Goal: Information Seeking & Learning: Learn about a topic

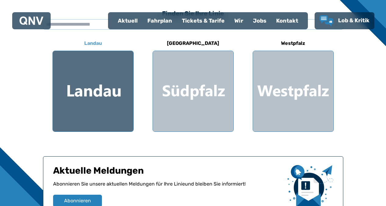
scroll to position [183, 0]
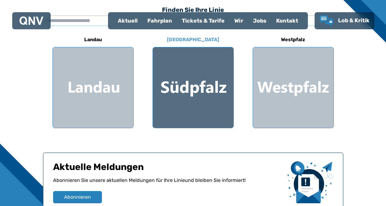
click at [197, 87] on div at bounding box center [193, 87] width 81 height 81
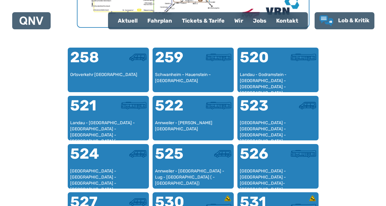
scroll to position [371, 0]
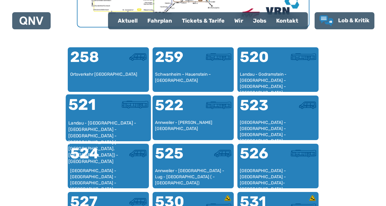
click at [95, 115] on div "521" at bounding box center [88, 108] width 40 height 23
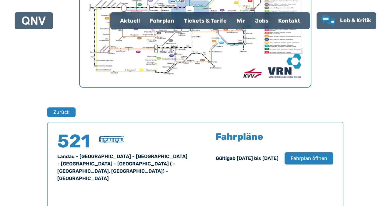
scroll to position [311, 0]
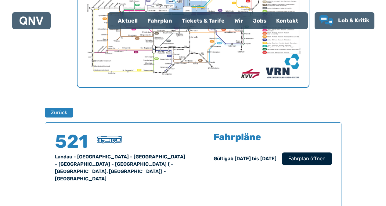
click at [306, 155] on span "Fahrplan öffnen" at bounding box center [306, 158] width 37 height 7
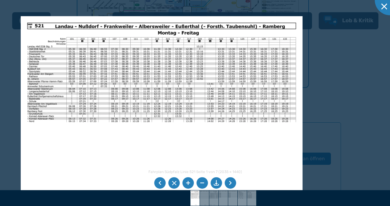
click at [230, 181] on li at bounding box center [231, 183] width 12 height 12
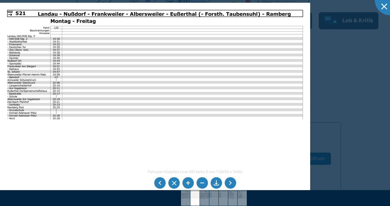
click at [231, 181] on li at bounding box center [231, 183] width 12 height 12
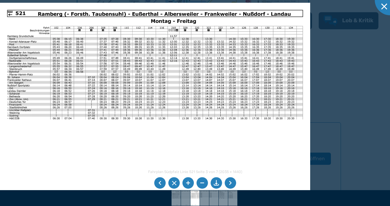
click at [244, 177] on img at bounding box center [155, 113] width 311 height 220
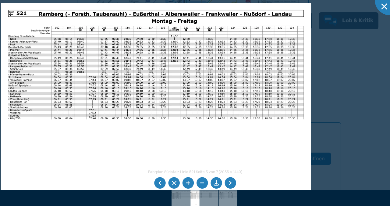
click at [228, 185] on li at bounding box center [231, 183] width 12 height 12
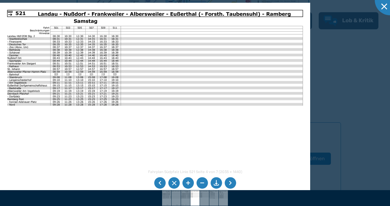
click at [227, 186] on li at bounding box center [231, 183] width 12 height 12
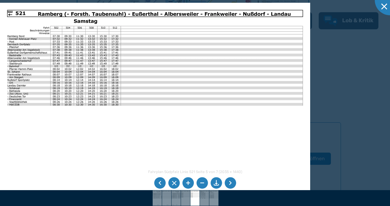
click at [89, 69] on img at bounding box center [155, 113] width 311 height 220
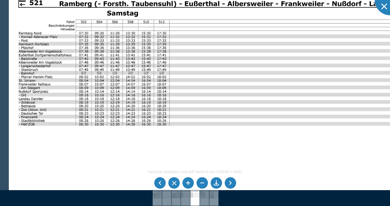
click at [128, 78] on img at bounding box center [215, 135] width 413 height 292
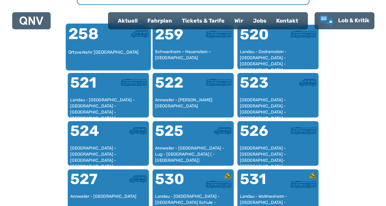
scroll to position [401, 0]
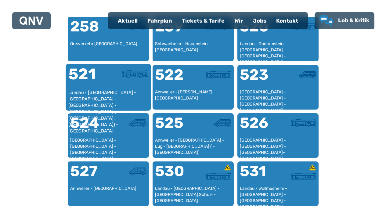
click at [79, 82] on div "521" at bounding box center [88, 78] width 40 height 23
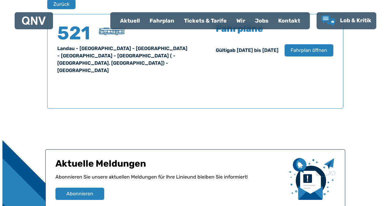
scroll to position [402, 0]
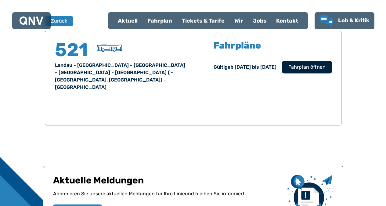
click at [295, 67] on span "Fahrplan öffnen" at bounding box center [306, 66] width 37 height 7
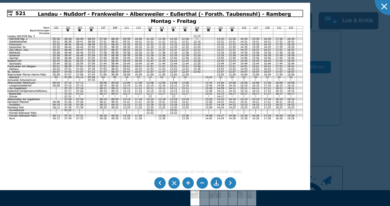
click at [231, 182] on li at bounding box center [231, 183] width 12 height 12
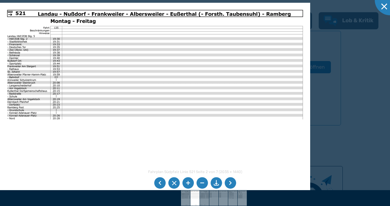
click at [232, 180] on li at bounding box center [231, 183] width 12 height 12
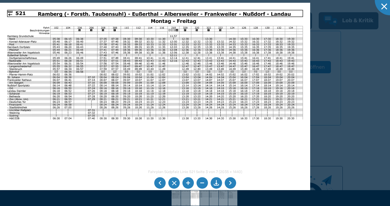
click at [234, 178] on li at bounding box center [231, 183] width 12 height 12
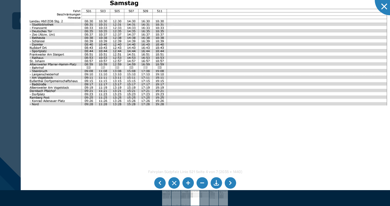
click at [159, 62] on img at bounding box center [209, 114] width 376 height 266
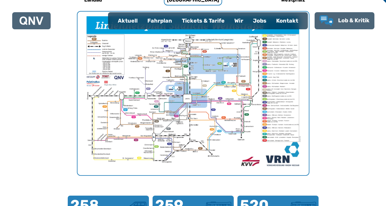
scroll to position [188, 0]
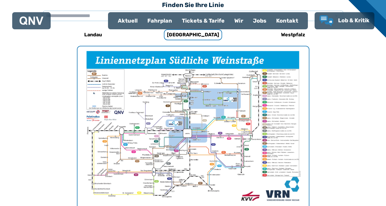
scroll to position [183, 0]
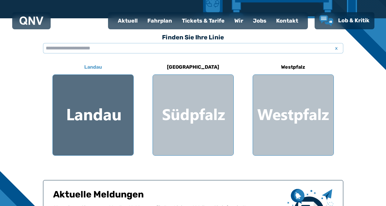
scroll to position [152, 0]
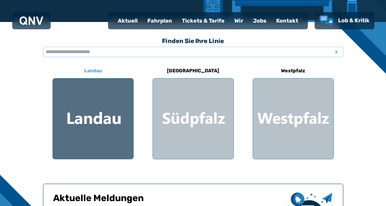
click at [94, 116] on div at bounding box center [93, 118] width 81 height 81
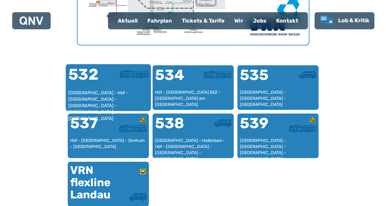
scroll to position [371, 0]
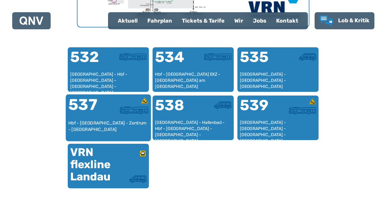
click at [102, 115] on div "537" at bounding box center [88, 108] width 40 height 23
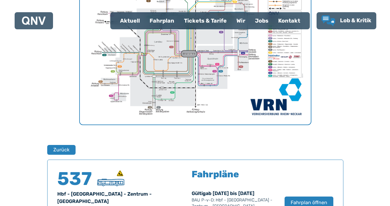
scroll to position [402, 0]
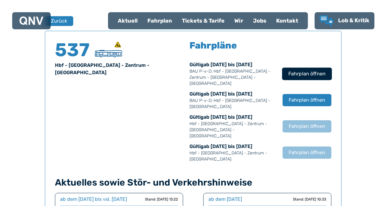
click at [303, 71] on span "Fahrplan öffnen" at bounding box center [306, 73] width 37 height 7
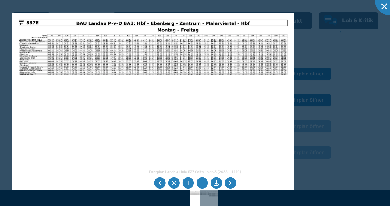
click at [231, 184] on li at bounding box center [231, 183] width 12 height 12
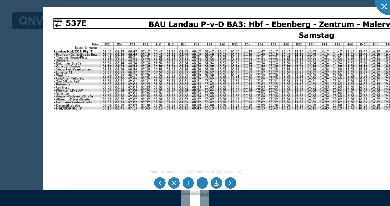
click at [215, 80] on img at bounding box center [276, 172] width 466 height 330
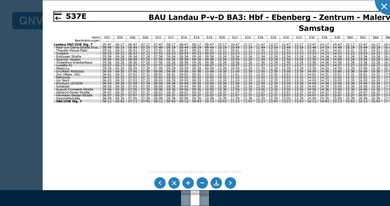
click at [231, 183] on li at bounding box center [231, 183] width 12 height 12
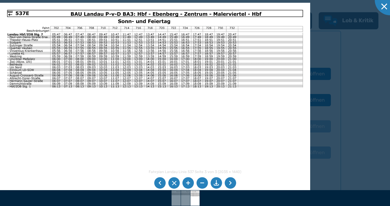
click at [232, 184] on li at bounding box center [231, 183] width 12 height 12
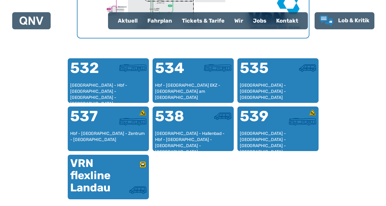
scroll to position [371, 0]
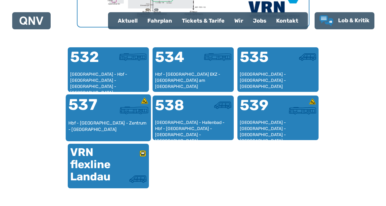
click at [89, 122] on div "Hbf - Malerviertel - Zentrum - Ebenberg - Hbf" at bounding box center [108, 129] width 80 height 19
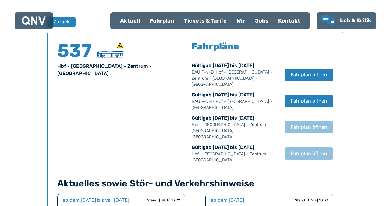
scroll to position [402, 0]
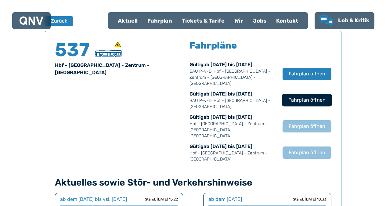
click at [309, 96] on span "Fahrplan öffnen" at bounding box center [306, 99] width 37 height 7
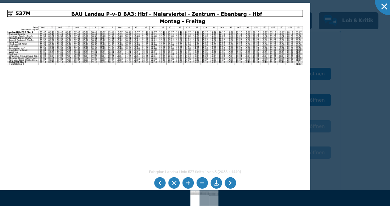
click at [228, 183] on li at bounding box center [231, 183] width 12 height 12
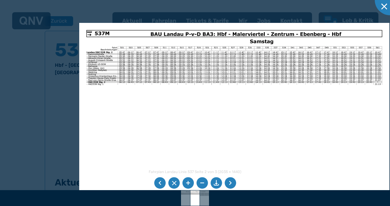
click at [256, 98] on img at bounding box center [234, 133] width 311 height 220
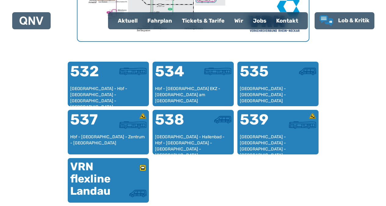
scroll to position [371, 0]
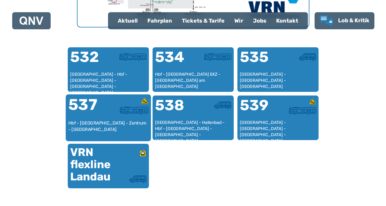
click at [95, 118] on div "537 Hbf - Malerviertel - Zentrum - Ebenberg - Hbf" at bounding box center [108, 117] width 85 height 47
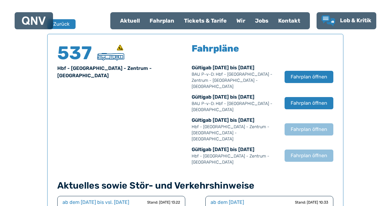
scroll to position [402, 0]
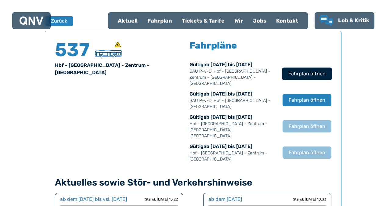
click at [306, 70] on span "Fahrplan öffnen" at bounding box center [306, 73] width 37 height 7
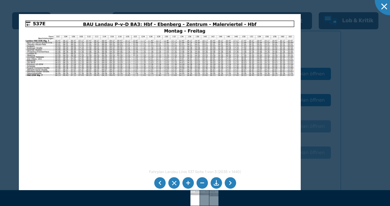
click at [230, 182] on li at bounding box center [231, 183] width 12 height 12
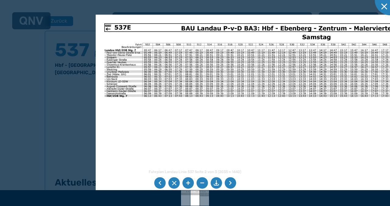
click at [267, 71] on img at bounding box center [284, 148] width 376 height 266
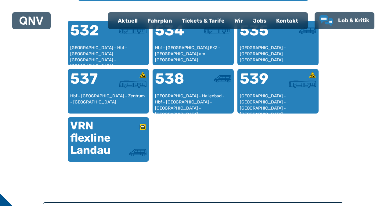
scroll to position [401, 0]
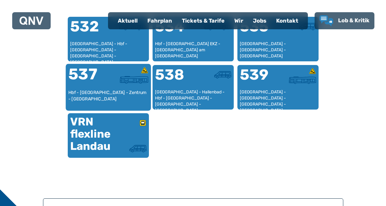
click at [95, 91] on div "Hbf - Malerviertel - Zentrum - Ebenberg - Hbf" at bounding box center [108, 98] width 80 height 19
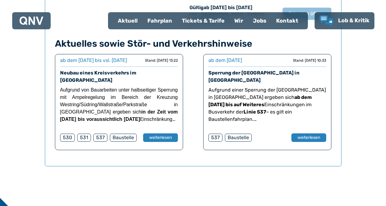
scroll to position [555, 0]
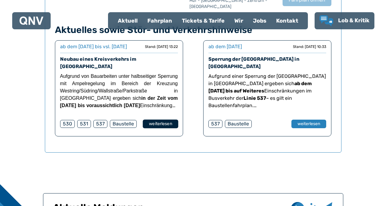
click at [159, 120] on button "weiterlesen" at bounding box center [159, 124] width 35 height 9
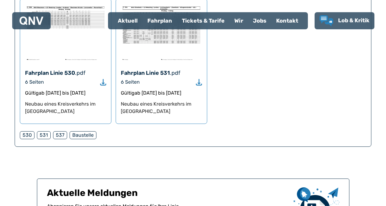
scroll to position [397, 0]
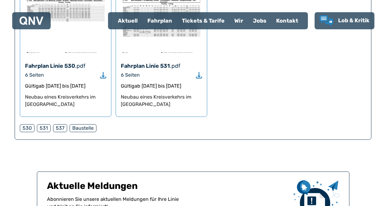
click at [59, 124] on div "537" at bounding box center [60, 128] width 14 height 8
click at [60, 124] on div "537" at bounding box center [60, 128] width 14 height 8
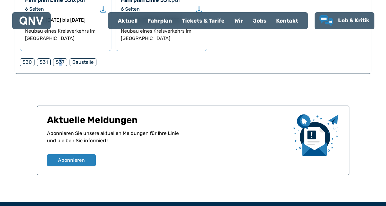
scroll to position [451, 0]
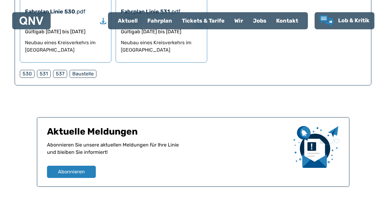
drag, startPoint x: 261, startPoint y: 116, endPoint x: 319, endPoint y: 106, distance: 58.3
click at [241, 117] on div "Aktuelle Meldungen Abonnieren Sie unsere aktuellen Meldungen für Ihre Linie und…" at bounding box center [193, 152] width 312 height 70
drag, startPoint x: 325, startPoint y: 114, endPoint x: 328, endPoint y: 114, distance: 3.1
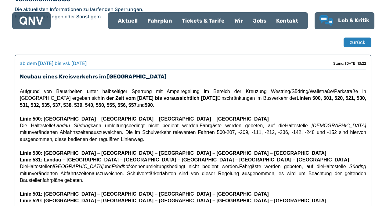
scroll to position [0, 0]
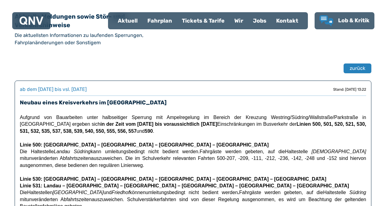
drag, startPoint x: 320, startPoint y: 129, endPoint x: 354, endPoint y: 109, distance: 39.1
drag, startPoint x: 312, startPoint y: 115, endPoint x: 264, endPoint y: 136, distance: 51.6
drag, startPoint x: 363, startPoint y: 118, endPoint x: 320, endPoint y: 132, distance: 45.8
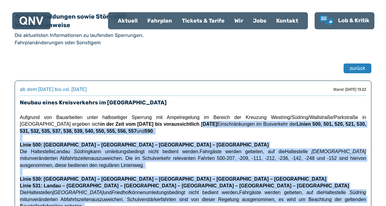
drag, startPoint x: 280, startPoint y: 117, endPoint x: 326, endPoint y: 128, distance: 47.9
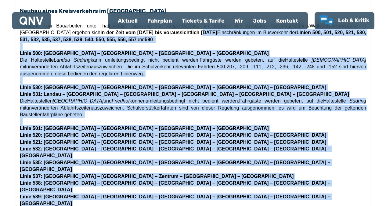
scroll to position [122, 0]
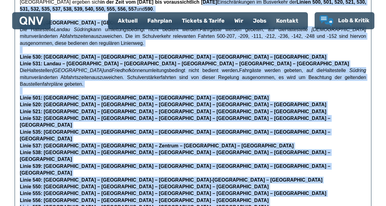
click at [247, 149] on p "Linie 538: Danziger Platz – Hallenbad – Hbf – Deutsches Tor – Westring – WoHö L…" at bounding box center [193, 162] width 346 height 27
click at [36, 143] on span "Linie 537: Hbf – Malerviertel – Zentrum – Ebenberg – Hbf" at bounding box center [157, 145] width 274 height 5
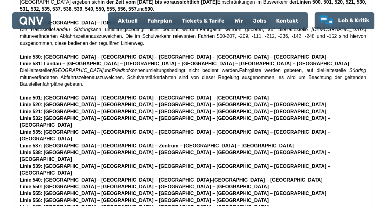
click at [36, 143] on span "Linie 537: Hbf – Malerviertel – Zentrum – Ebenberg – Hbf" at bounding box center [157, 145] width 274 height 5
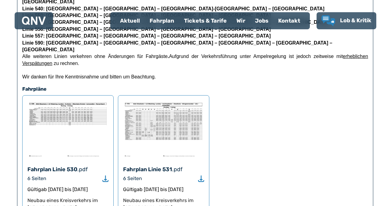
scroll to position [275, 0]
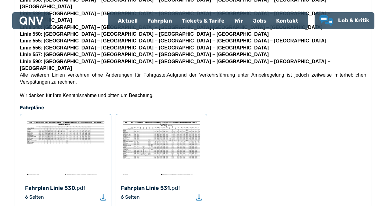
click at [163, 119] on img at bounding box center [161, 148] width 81 height 58
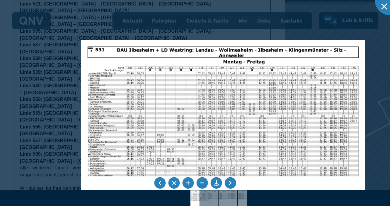
click at [174, 169] on img at bounding box center [223, 140] width 285 height 201
click at [229, 180] on li at bounding box center [231, 183] width 12 height 12
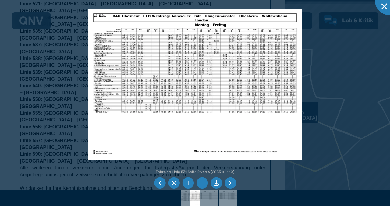
click at [229, 180] on li at bounding box center [231, 183] width 12 height 12
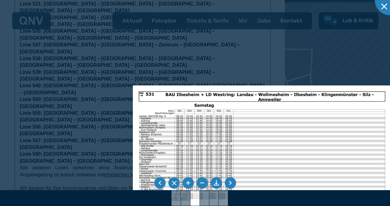
click at [223, 199] on div "Fahrplan Linie 531 Seite 3 von 6 (2035 × 1440) 42%" at bounding box center [195, 103] width 390 height 206
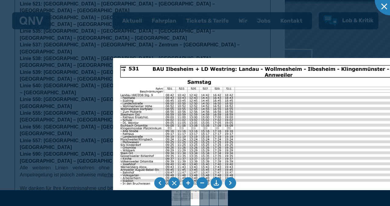
click at [230, 182] on li at bounding box center [231, 183] width 12 height 12
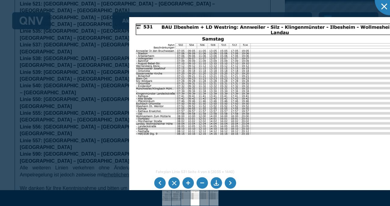
click at [170, 93] on img at bounding box center [271, 117] width 285 height 201
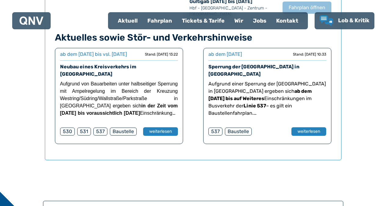
scroll to position [555, 0]
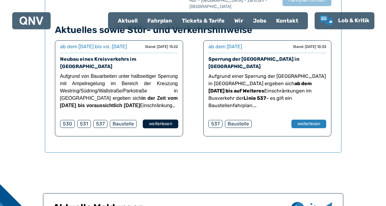
click at [166, 120] on button "weiterlesen" at bounding box center [159, 124] width 35 height 9
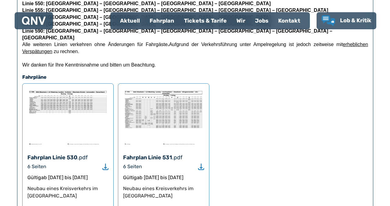
scroll to position [275, 0]
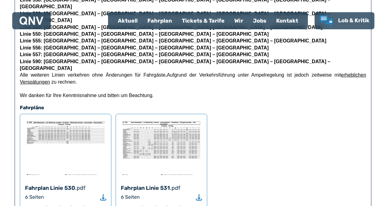
click at [179, 128] on img at bounding box center [161, 148] width 81 height 58
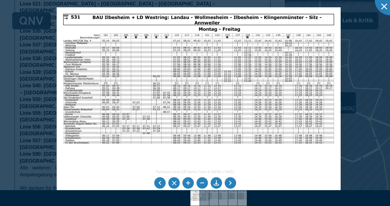
click at [145, 139] on img at bounding box center [199, 107] width 285 height 201
click at [232, 183] on li at bounding box center [231, 183] width 12 height 12
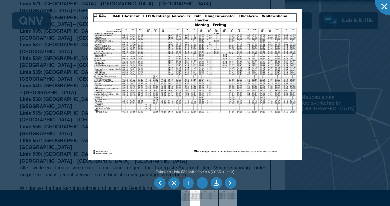
click at [230, 181] on li at bounding box center [231, 183] width 12 height 12
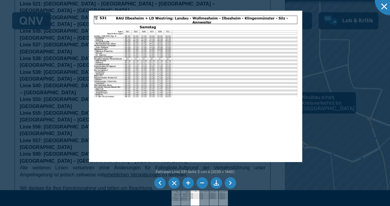
click at [230, 182] on li at bounding box center [231, 183] width 12 height 12
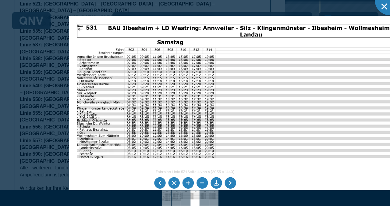
click at [255, 149] on img at bounding box center [241, 138] width 344 height 244
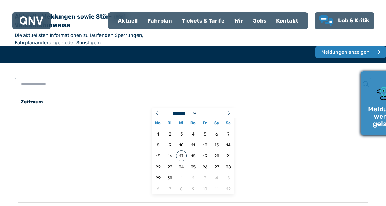
select select "*"
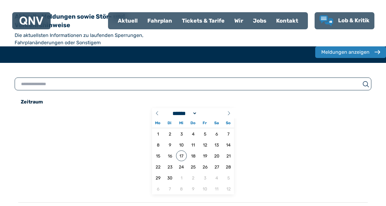
drag, startPoint x: 276, startPoint y: 143, endPoint x: 128, endPoint y: 123, distance: 149.8
drag, startPoint x: 143, startPoint y: 197, endPoint x: 230, endPoint y: 18, distance: 198.8
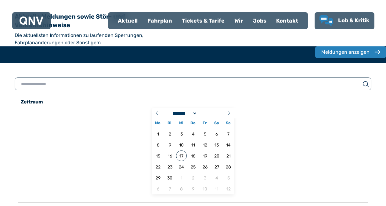
drag, startPoint x: 61, startPoint y: 187, endPoint x: 71, endPoint y: 179, distance: 12.6
click at [211, 150] on span "20" at bounding box center [216, 155] width 11 height 11
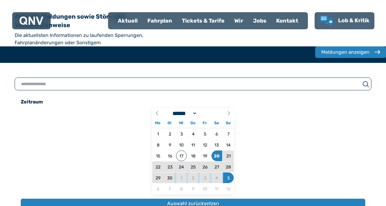
drag, startPoint x: 206, startPoint y: 161, endPoint x: 189, endPoint y: 199, distance: 41.9
drag, startPoint x: 289, startPoint y: 126, endPoint x: 273, endPoint y: 132, distance: 17.5
drag, startPoint x: 279, startPoint y: 101, endPoint x: 311, endPoint y: 177, distance: 82.5
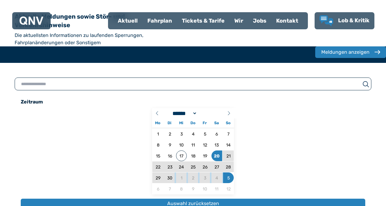
drag, startPoint x: 262, startPoint y: 112, endPoint x: 246, endPoint y: 154, distance: 45.2
drag, startPoint x: 237, startPoint y: 112, endPoint x: 372, endPoint y: 117, distance: 135.5
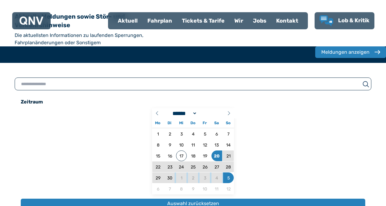
drag, startPoint x: 238, startPoint y: 149, endPoint x: 303, endPoint y: 18, distance: 146.1
click at [321, 49] on div "Meldungen anzeigen" at bounding box center [345, 52] width 49 height 7
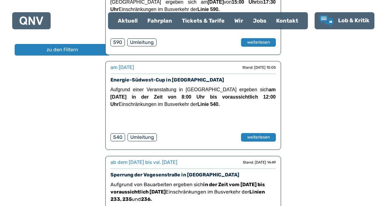
scroll to position [1005, 0]
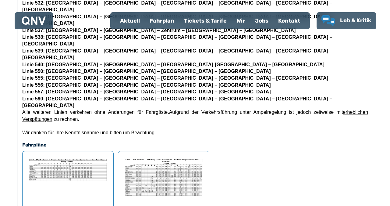
scroll to position [268, 0]
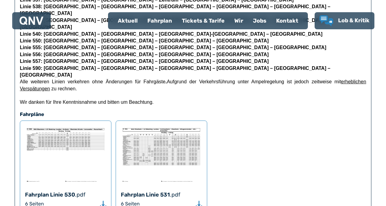
click at [77, 126] on img at bounding box center [65, 155] width 81 height 58
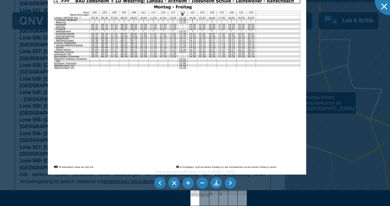
click at [142, 100] on img at bounding box center [177, 82] width 259 height 183
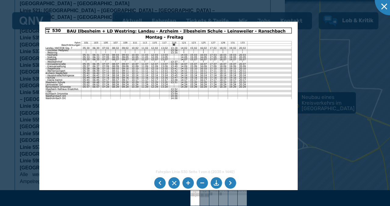
click at [154, 147] on img at bounding box center [168, 113] width 259 height 183
click at [230, 182] on li at bounding box center [231, 183] width 12 height 12
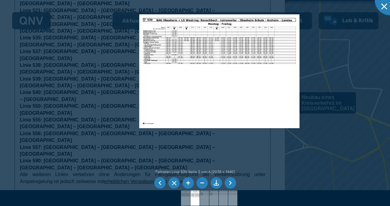
click at [229, 180] on li at bounding box center [231, 183] width 12 height 12
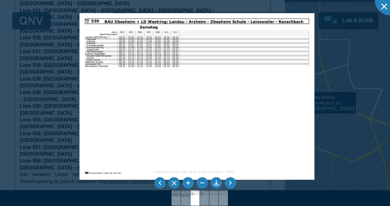
drag, startPoint x: 230, startPoint y: 182, endPoint x: 235, endPoint y: 177, distance: 7.1
click at [232, 180] on li at bounding box center [231, 183] width 12 height 12
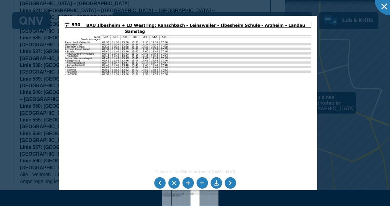
click at [220, 154] on img at bounding box center [188, 107] width 259 height 183
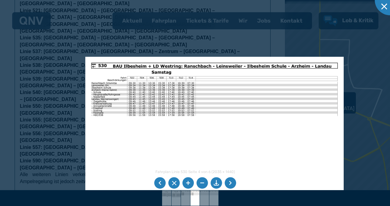
select select "*"
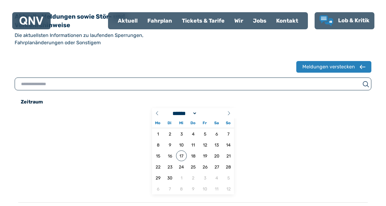
click at [160, 20] on div "Fahrplan" at bounding box center [159, 21] width 34 height 16
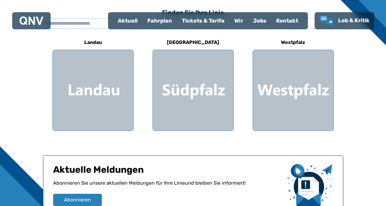
scroll to position [214, 0]
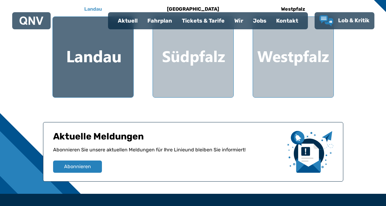
click at [82, 57] on div at bounding box center [93, 57] width 81 height 81
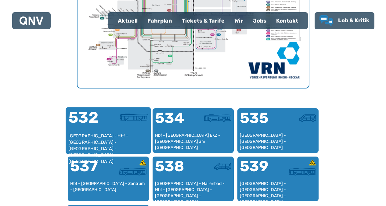
scroll to position [340, 0]
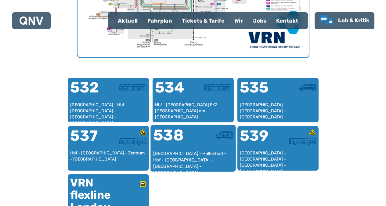
click at [178, 147] on div "538" at bounding box center [173, 139] width 40 height 23
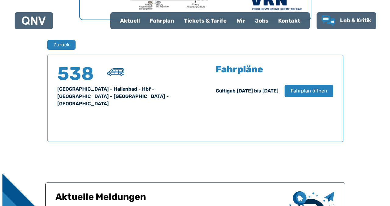
scroll to position [402, 0]
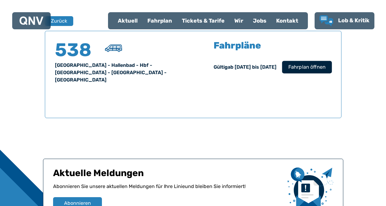
drag, startPoint x: 297, startPoint y: 66, endPoint x: 298, endPoint y: 62, distance: 4.1
click at [298, 62] on button "Fahrplan öffnen" at bounding box center [307, 67] width 50 height 13
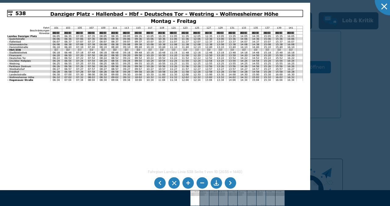
click at [231, 182] on li at bounding box center [231, 183] width 12 height 12
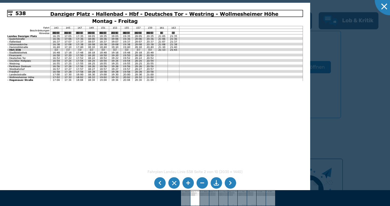
click at [231, 182] on li at bounding box center [231, 183] width 12 height 12
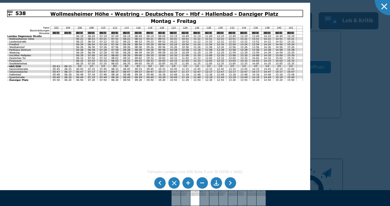
click at [230, 182] on li at bounding box center [231, 183] width 12 height 12
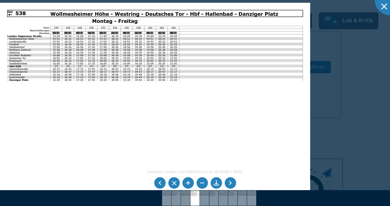
click at [230, 182] on li at bounding box center [231, 183] width 12 height 12
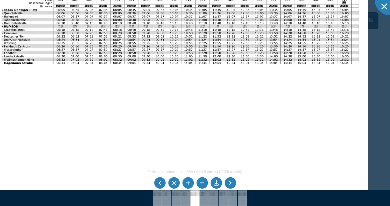
click at [55, 63] on img at bounding box center [181, 102] width 376 height 266
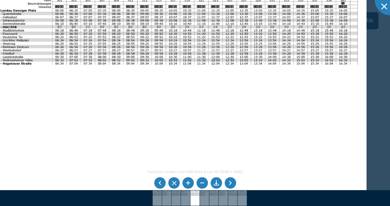
click at [232, 184] on li at bounding box center [231, 183] width 12 height 12
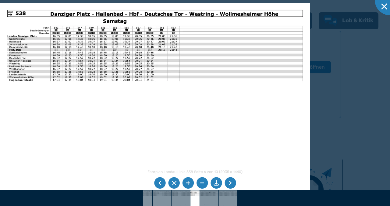
click at [232, 184] on li at bounding box center [231, 183] width 12 height 12
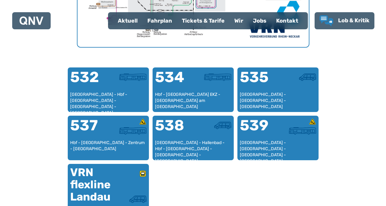
scroll to position [340, 0]
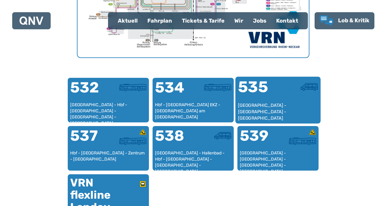
click at [266, 103] on div "Danziger Platz - Berliner Straße - Hbf - Weißquartierplatz - Südring - Wollmesh…" at bounding box center [278, 111] width 80 height 19
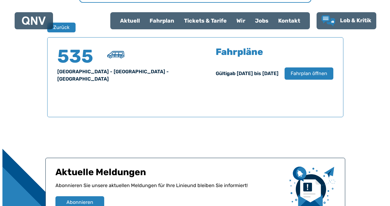
scroll to position [402, 0]
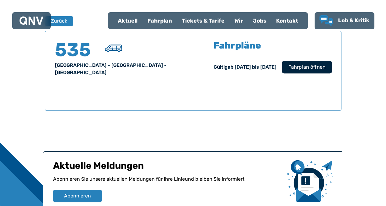
click at [288, 66] on button "Fahrplan öffnen" at bounding box center [307, 67] width 50 height 13
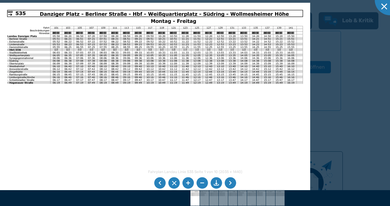
click at [230, 180] on li at bounding box center [231, 183] width 12 height 12
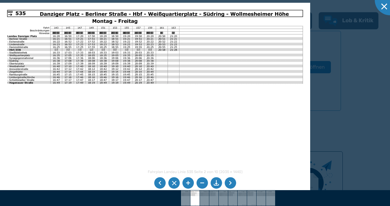
click at [230, 182] on li at bounding box center [231, 183] width 12 height 12
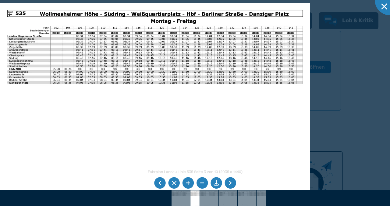
click at [230, 182] on li at bounding box center [231, 183] width 12 height 12
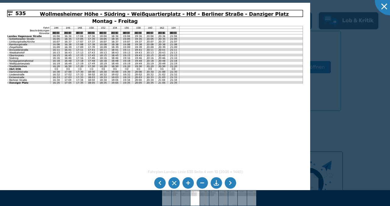
click at [231, 182] on li at bounding box center [231, 183] width 12 height 12
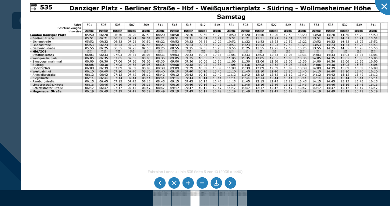
click at [178, 71] on img at bounding box center [209, 128] width 376 height 266
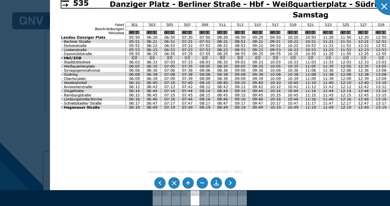
click at [230, 183] on li at bounding box center [231, 183] width 12 height 12
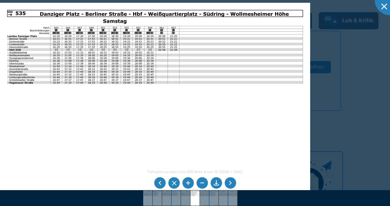
click at [230, 180] on li at bounding box center [231, 183] width 12 height 12
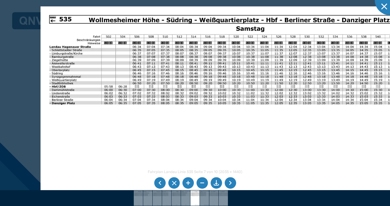
click at [177, 83] on img at bounding box center [229, 139] width 376 height 266
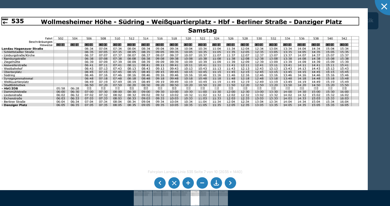
click at [304, 85] on img at bounding box center [181, 141] width 376 height 266
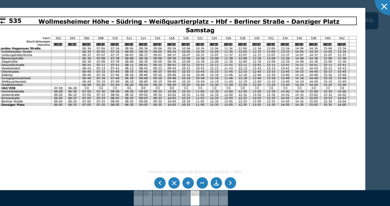
click at [229, 182] on li at bounding box center [231, 183] width 12 height 12
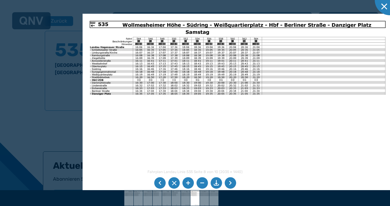
click at [179, 73] on img at bounding box center [238, 124] width 311 height 220
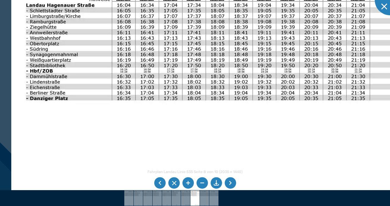
click at [103, 82] on img at bounding box center [321, 157] width 621 height 439
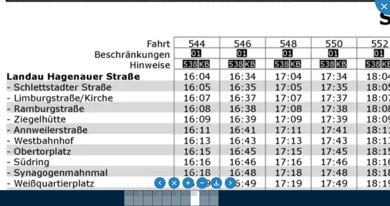
click at [198, 198] on div "Fahrplan Landau Linie 535 Seite 8 von 10 (2035 × 1440) 195%" at bounding box center [195, 103] width 390 height 206
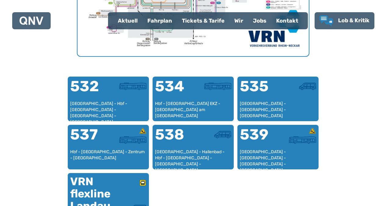
scroll to position [340, 0]
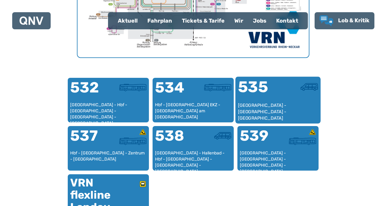
click at [267, 99] on div "535" at bounding box center [258, 90] width 40 height 23
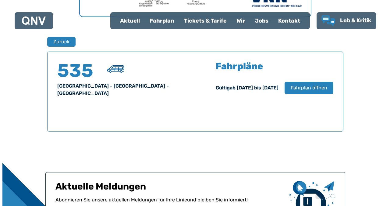
scroll to position [372, 0]
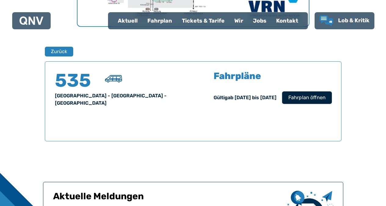
click at [300, 96] on span "Fahrplan öffnen" at bounding box center [306, 97] width 37 height 7
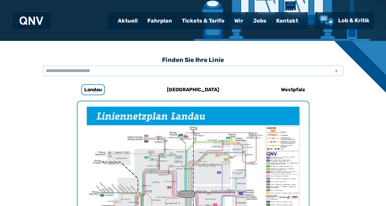
scroll to position [127, 0]
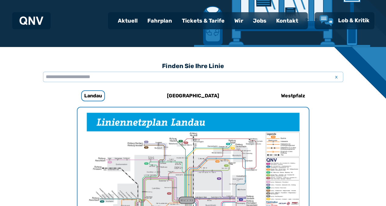
click at [126, 19] on div "Aktuell" at bounding box center [128, 21] width 30 height 16
select select "*"
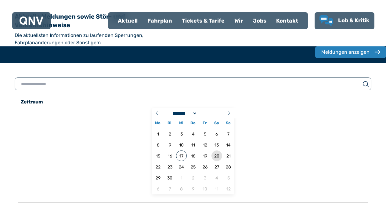
click at [211, 150] on span "20" at bounding box center [216, 155] width 11 height 11
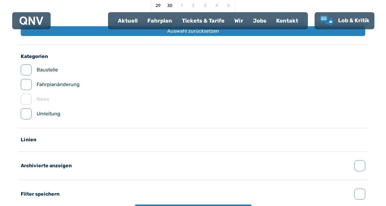
scroll to position [183, 0]
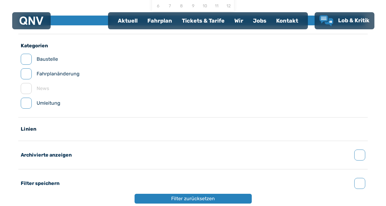
click at [0, 0] on icon "button" at bounding box center [0, 0] width 0 height 0
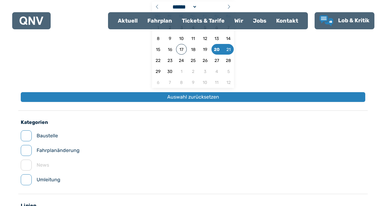
scroll to position [92, 0]
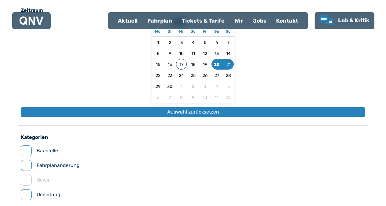
click at [0, 0] on icon "button" at bounding box center [0, 0] width 0 height 0
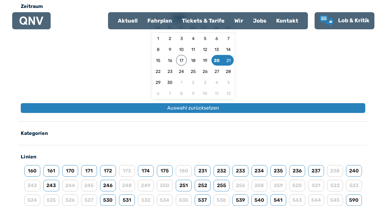
scroll to position [61, 0]
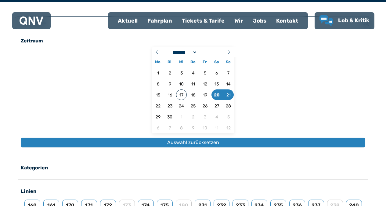
drag, startPoint x: 330, startPoint y: 127, endPoint x: 250, endPoint y: 130, distance: 80.0
drag, startPoint x: 231, startPoint y: 113, endPoint x: 257, endPoint y: 145, distance: 41.7
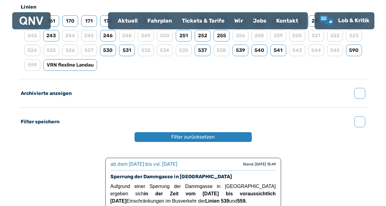
scroll to position [233, 0]
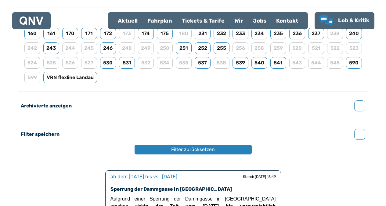
click at [159, 20] on div "Fahrplan" at bounding box center [159, 21] width 34 height 16
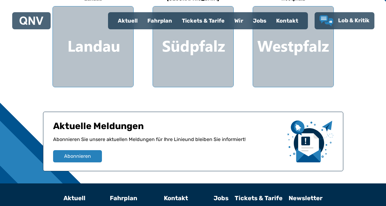
scroll to position [156, 0]
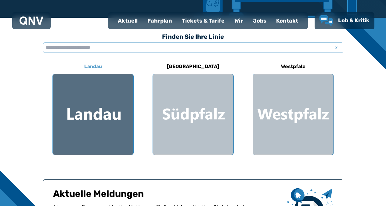
click at [89, 116] on div at bounding box center [93, 114] width 81 height 81
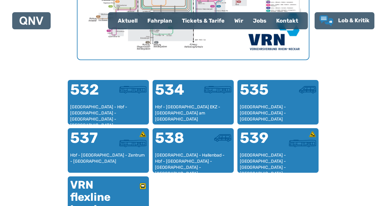
scroll to position [310, 0]
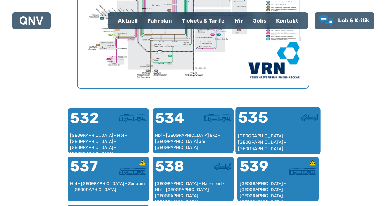
click at [264, 117] on div "535" at bounding box center [258, 121] width 40 height 23
